Goal: Communication & Community: Connect with others

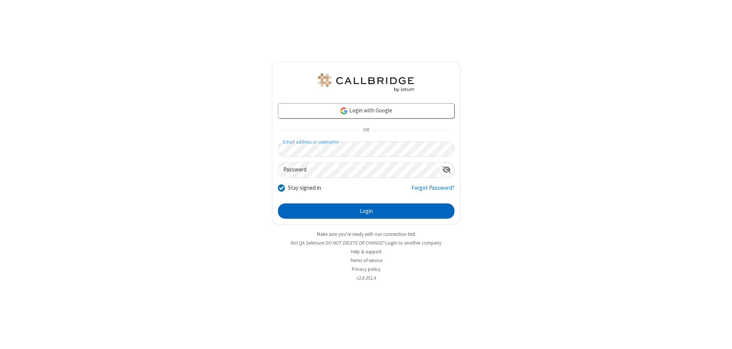
click at [366, 211] on button "Login" at bounding box center [366, 210] width 176 height 15
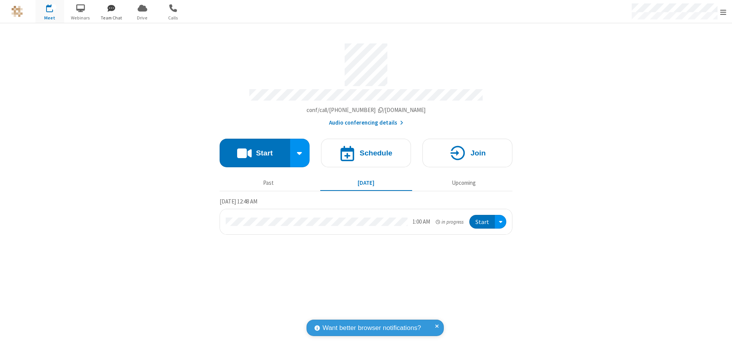
click at [111, 8] on span "button" at bounding box center [111, 8] width 29 height 13
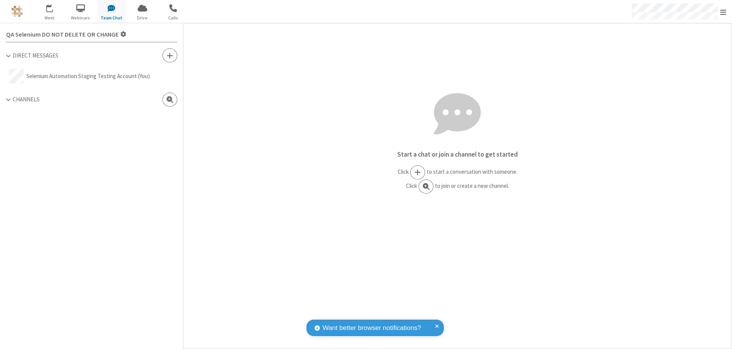
click at [170, 55] on span at bounding box center [170, 56] width 6 height 8
